Goal: Information Seeking & Learning: Learn about a topic

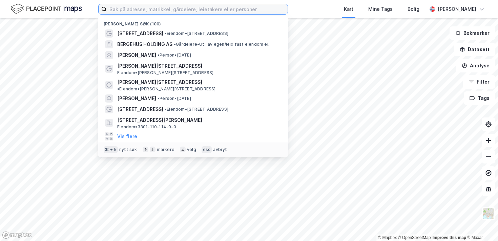
click at [138, 12] on input at bounding box center [197, 9] width 181 height 10
paste input "[STREET_ADDRESS]"
type input "[STREET_ADDRESS]"
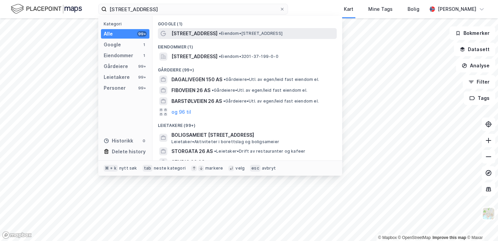
click at [239, 36] on div "[STREET_ADDRESS] • Eiendom • [STREET_ADDRESS]" at bounding box center [253, 33] width 164 height 8
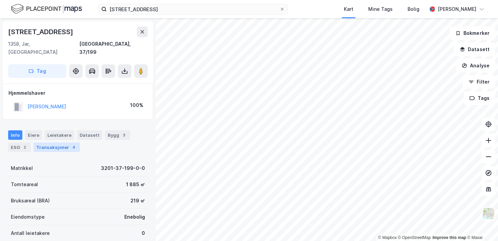
click at [65, 143] on div "Transaksjoner 4" at bounding box center [57, 147] width 46 height 9
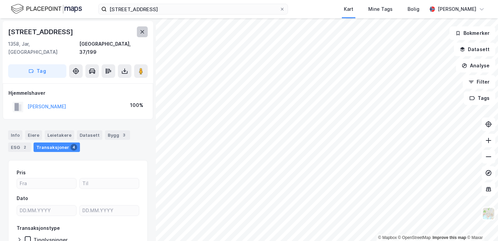
click at [141, 30] on icon at bounding box center [141, 31] width 5 height 5
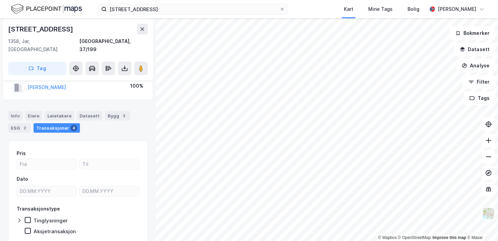
scroll to position [14, 0]
